Goal: Find specific page/section: Find specific page/section

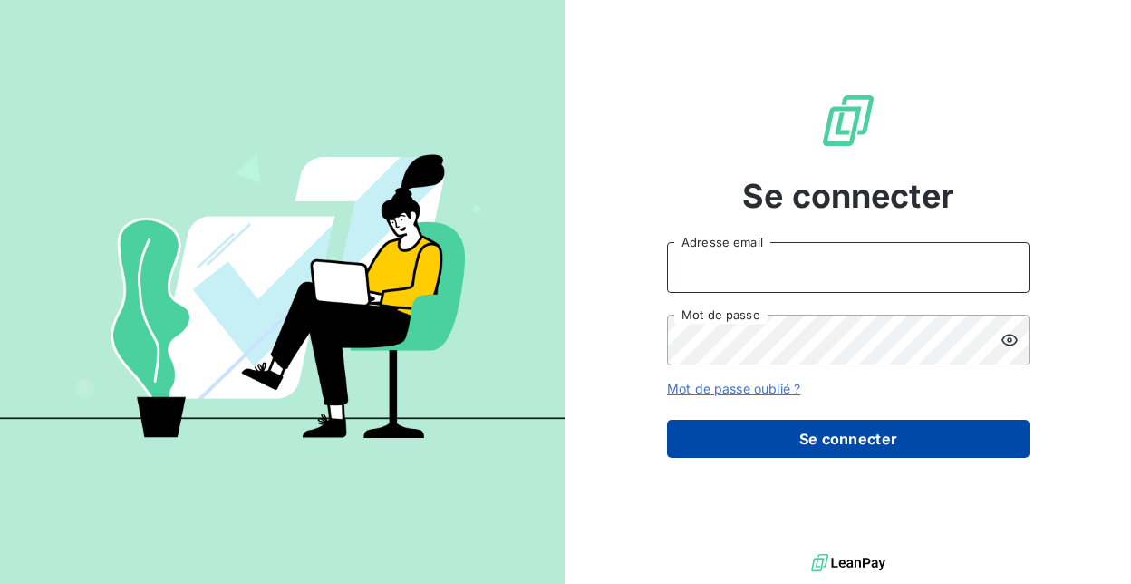
type input "[PERSON_NAME][EMAIL_ADDRESS][DOMAIN_NAME]"
click at [811, 439] on button "Se connecter" at bounding box center [848, 439] width 362 height 38
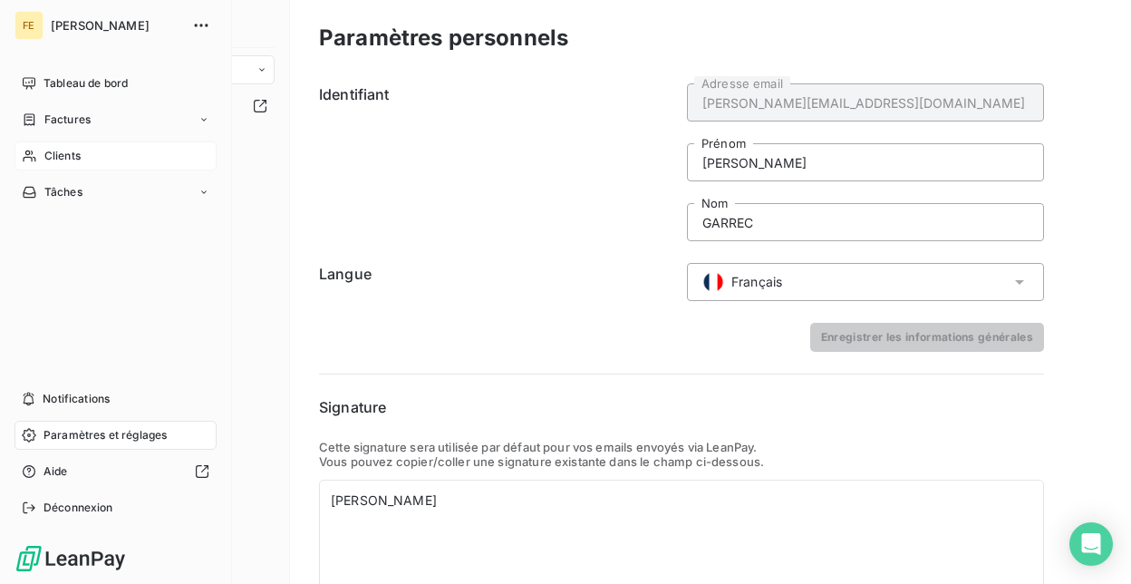
drag, startPoint x: 62, startPoint y: 149, endPoint x: 77, endPoint y: 151, distance: 15.6
click at [62, 149] on span "Clients" at bounding box center [62, 156] width 36 height 16
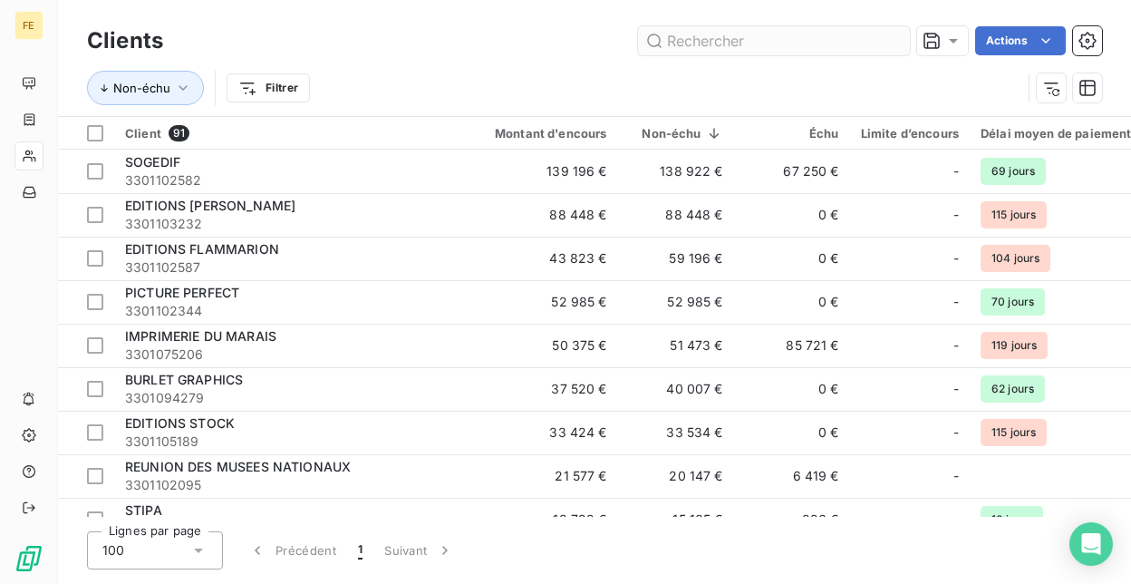
click at [688, 40] on input "text" at bounding box center [774, 40] width 272 height 29
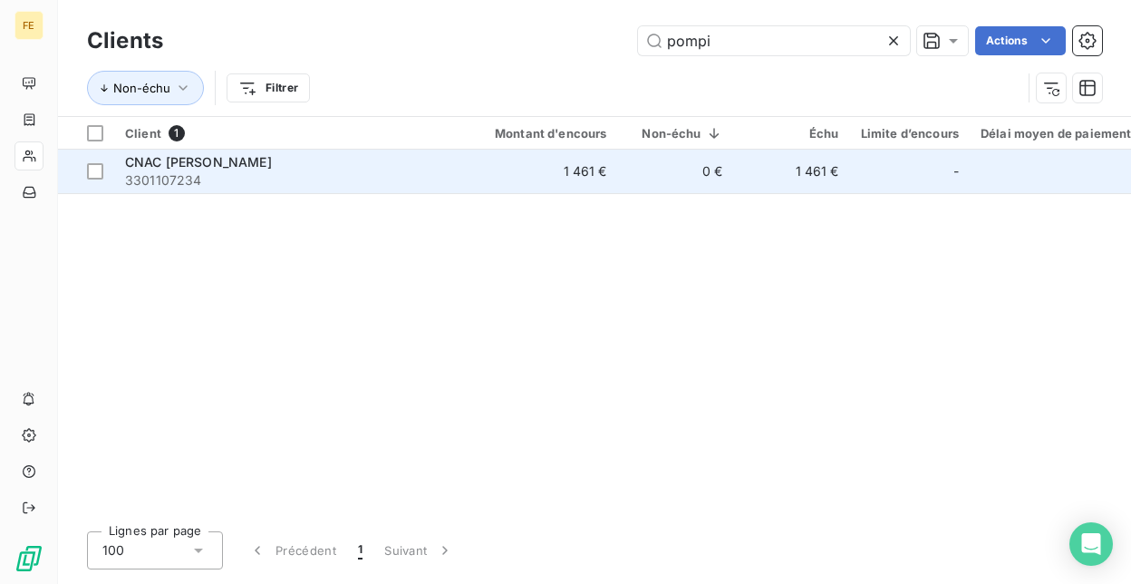
type input "pompi"
click at [258, 165] on span "CNAC [PERSON_NAME]" at bounding box center [198, 161] width 147 height 15
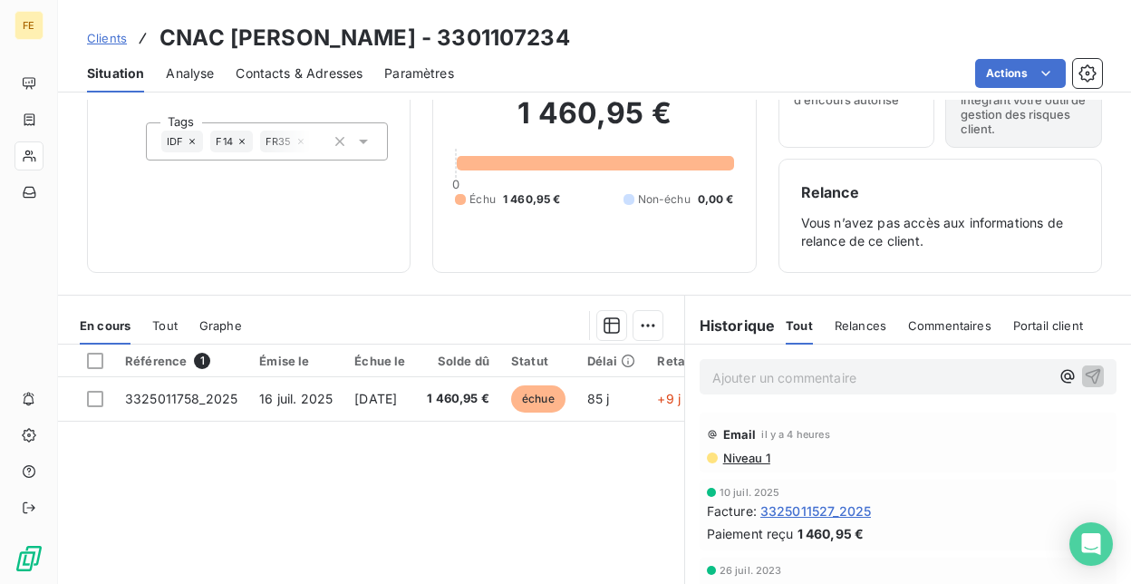
scroll to position [265, 0]
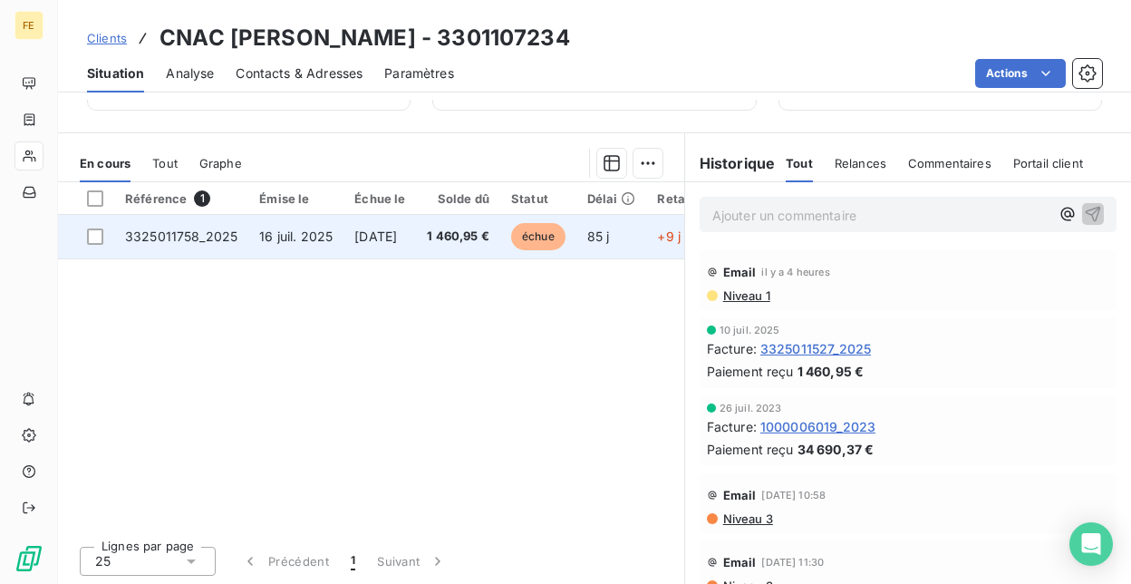
click at [227, 231] on span "3325011758_2025" at bounding box center [181, 235] width 112 height 15
